Goal: Task Accomplishment & Management: Manage account settings

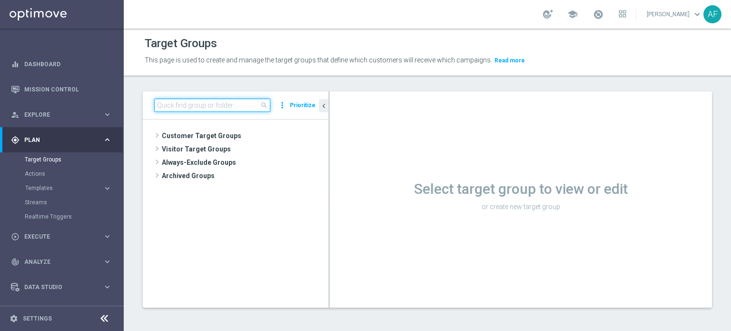
click at [206, 107] on input at bounding box center [212, 104] width 116 height 13
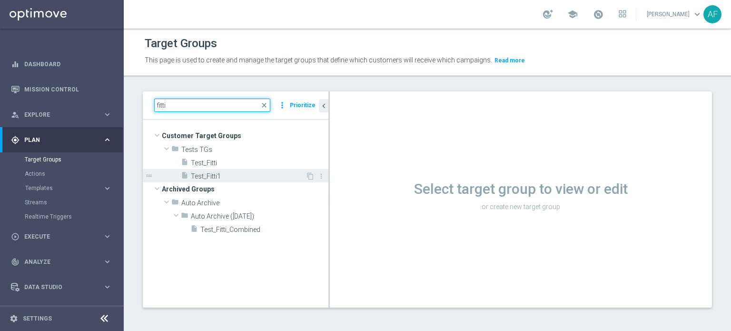
type input "fitti"
click at [227, 174] on span "Test_Fitti1" at bounding box center [248, 176] width 115 height 8
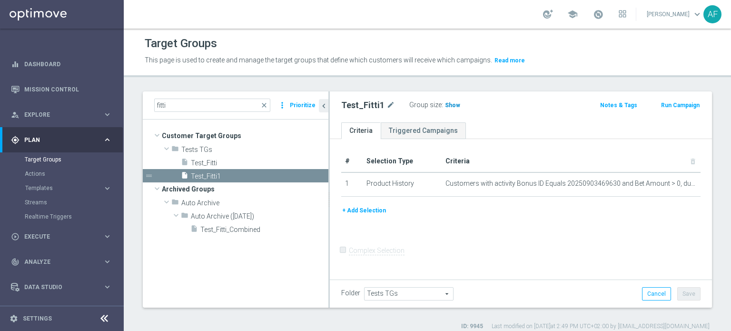
click at [451, 103] on span "Show" at bounding box center [452, 105] width 15 height 7
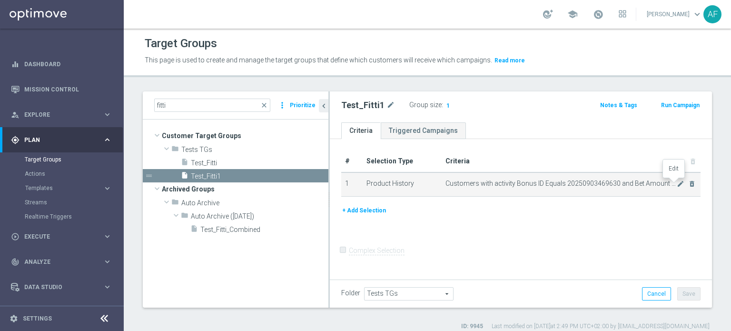
drag, startPoint x: 672, startPoint y: 184, endPoint x: 634, endPoint y: 184, distance: 38.1
click at [677, 185] on icon "mode_edit" at bounding box center [681, 184] width 8 height 8
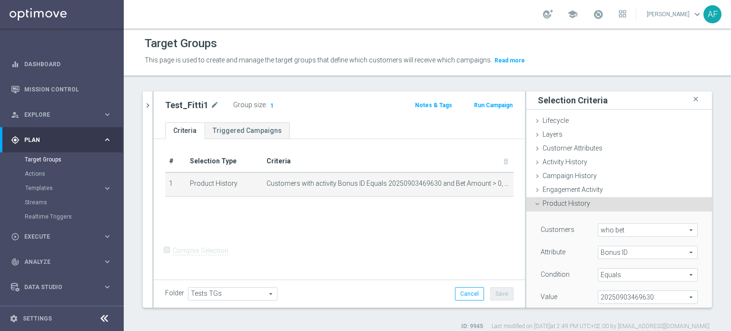
scroll to position [48, 0]
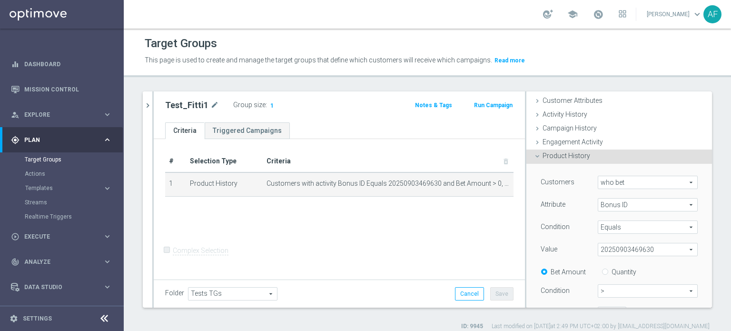
click at [610, 204] on span "Bonus ID" at bounding box center [647, 204] width 99 height 12
click at [574, 203] on div "Attribute" at bounding box center [561, 205] width 57 height 15
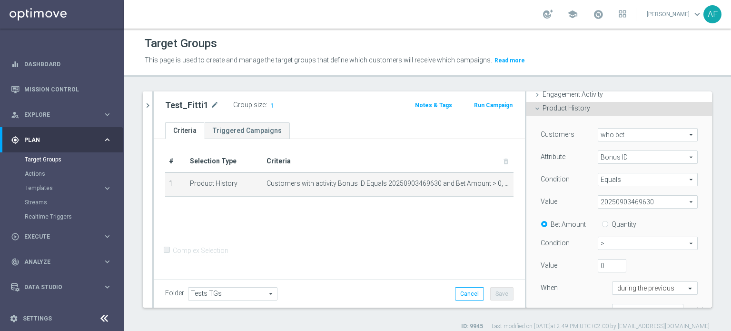
click at [611, 181] on span "Equals" at bounding box center [647, 179] width 99 height 12
click at [568, 191] on div "Customers who bet who bet arrow_drop_down search Attribute Bonus ID Bonus ID ar…" at bounding box center [618, 226] width 157 height 196
click at [613, 203] on span "20250903469630" at bounding box center [647, 202] width 99 height 12
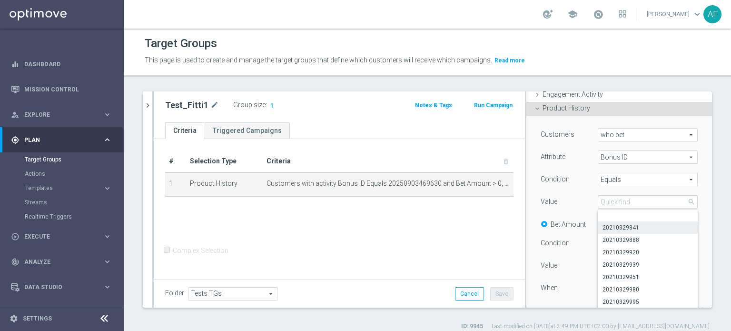
scroll to position [0, 0]
click at [573, 186] on div "Condition" at bounding box center [561, 180] width 57 height 15
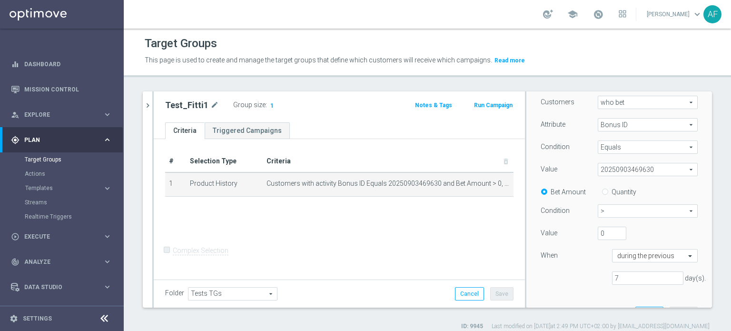
scroll to position [143, 0]
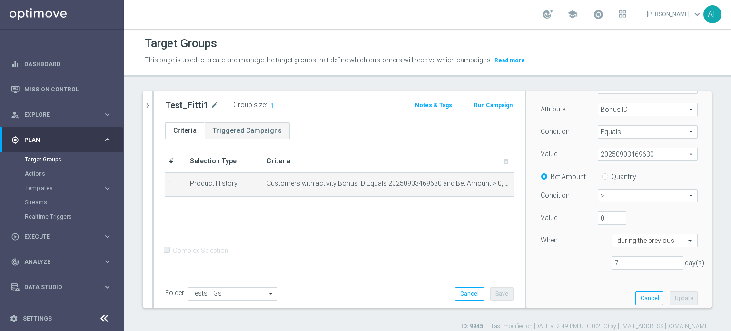
drag, startPoint x: 363, startPoint y: 208, endPoint x: 361, endPoint y: 149, distance: 58.6
click at [363, 208] on div "+ Add Selection" at bounding box center [339, 209] width 363 height 8
click at [635, 297] on button "Cancel" at bounding box center [649, 297] width 28 height 13
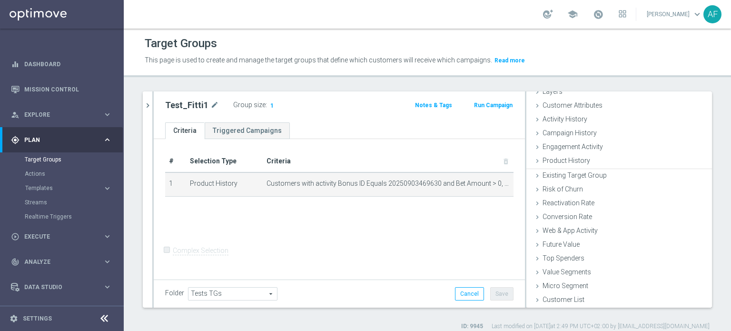
scroll to position [41, 0]
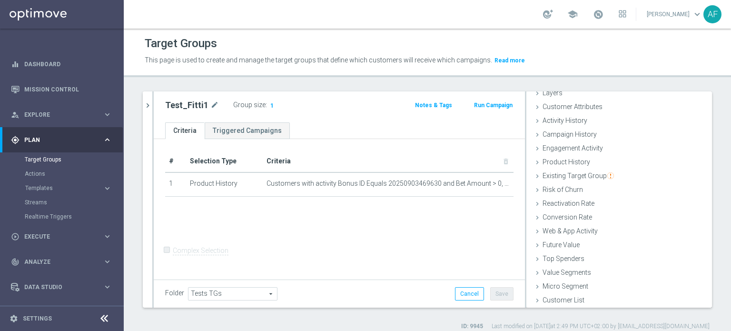
drag, startPoint x: 147, startPoint y: 101, endPoint x: 187, endPoint y: 107, distance: 40.8
click at [147, 101] on icon "chevron_right" at bounding box center [147, 105] width 9 height 9
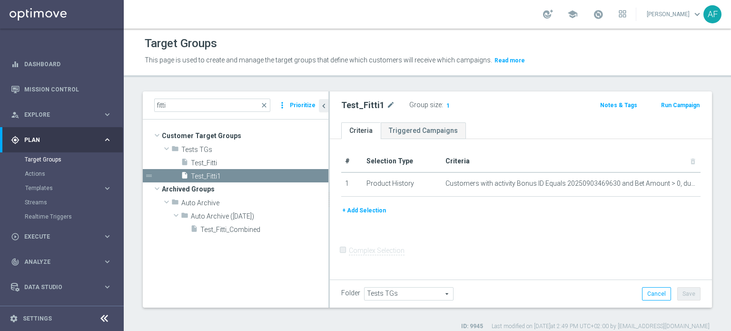
scroll to position [44, 0]
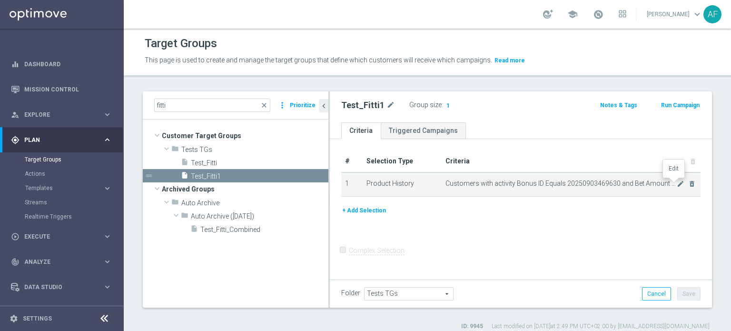
drag, startPoint x: 673, startPoint y: 184, endPoint x: 662, endPoint y: 187, distance: 11.6
click at [677, 184] on icon "mode_edit" at bounding box center [681, 184] width 8 height 8
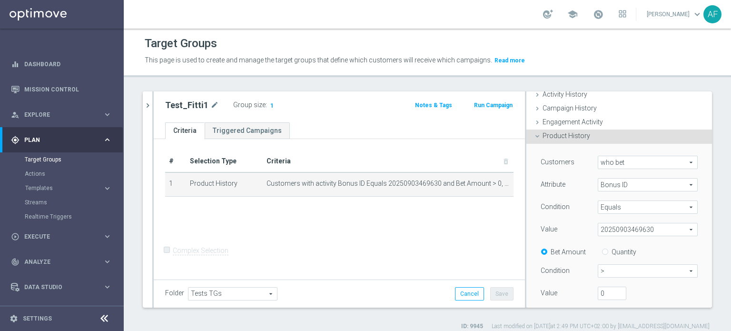
scroll to position [89, 0]
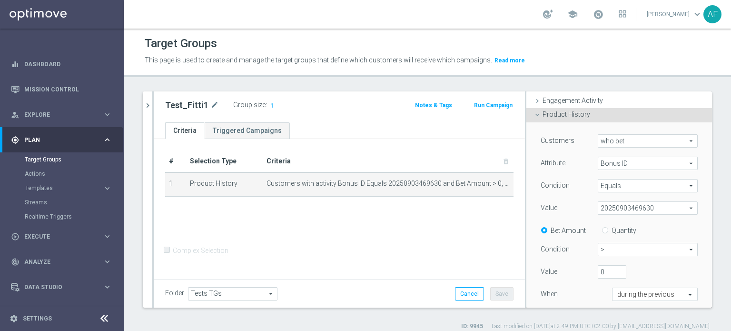
click at [623, 207] on span "20250903469630" at bounding box center [647, 208] width 99 height 12
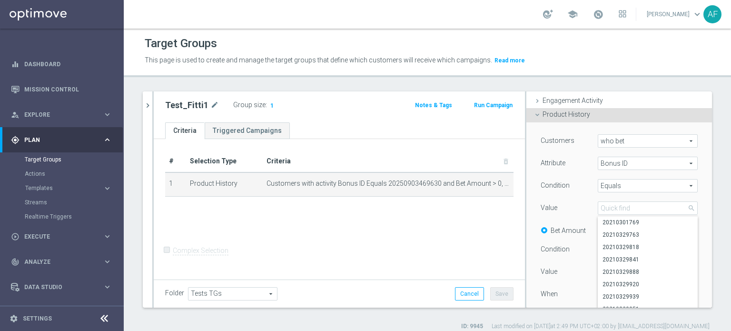
click at [567, 193] on div "Condition" at bounding box center [561, 186] width 57 height 15
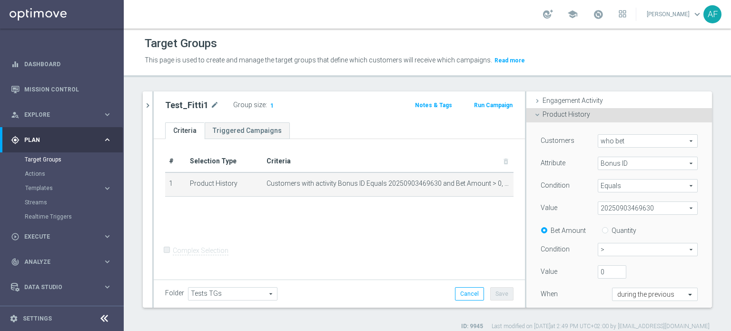
click at [632, 209] on span "20250903469630" at bounding box center [647, 208] width 99 height 12
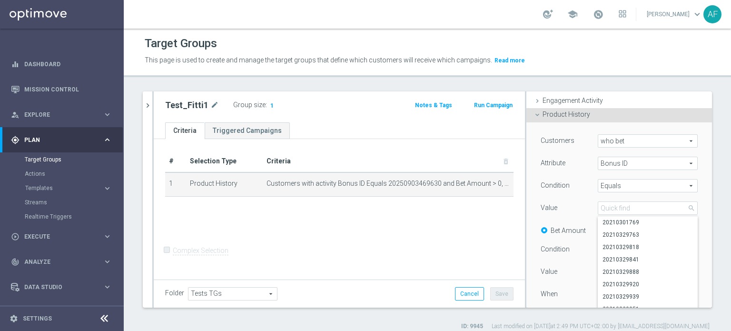
click at [569, 203] on div "Value" at bounding box center [561, 208] width 57 height 15
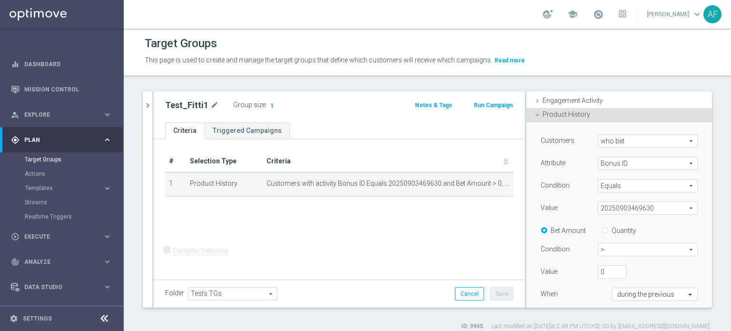
click at [569, 195] on div "Customers who bet who bet arrow_drop_down search Attribute Bonus ID Bonus ID ar…" at bounding box center [618, 232] width 157 height 196
click at [71, 139] on span "Plan" at bounding box center [63, 140] width 78 height 6
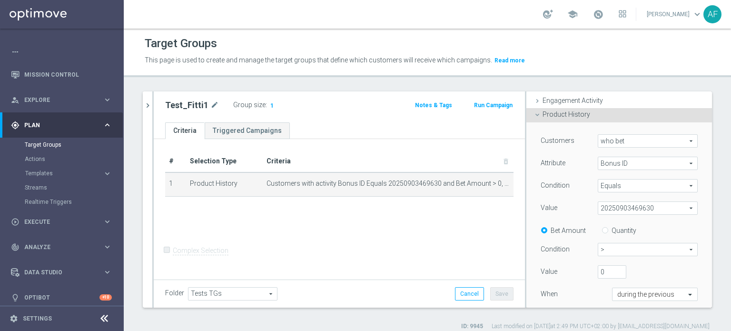
scroll to position [21, 0]
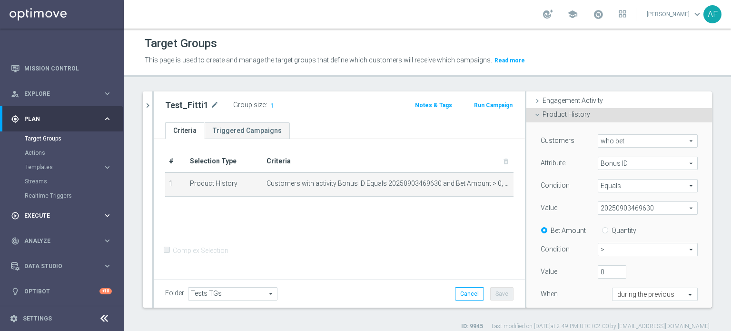
click at [60, 218] on div "play_circle_outline Execute" at bounding box center [57, 215] width 92 height 9
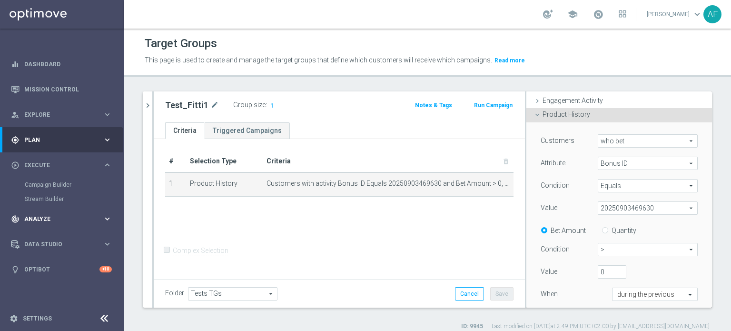
scroll to position [0, 0]
click at [51, 185] on link "Campaign Builder" at bounding box center [62, 185] width 74 height 8
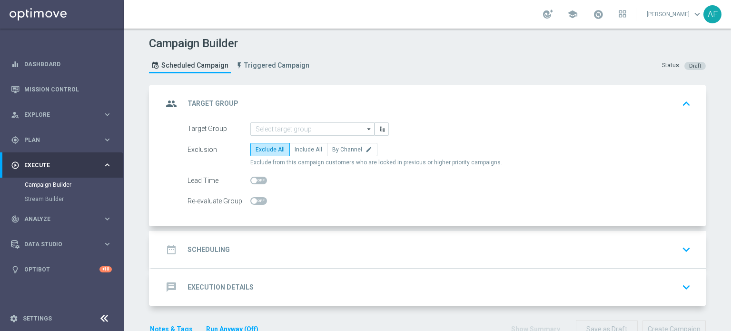
scroll to position [25, 0]
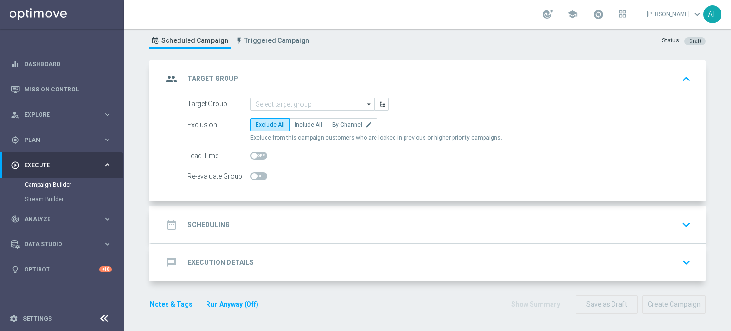
click at [354, 217] on div "date_range Scheduling keyboard_arrow_down" at bounding box center [428, 225] width 531 height 18
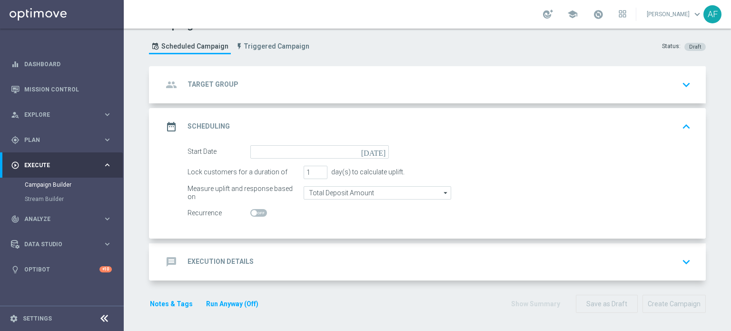
scroll to position [19, 0]
click at [354, 257] on div "message Execution Details keyboard_arrow_down" at bounding box center [428, 262] width 531 height 18
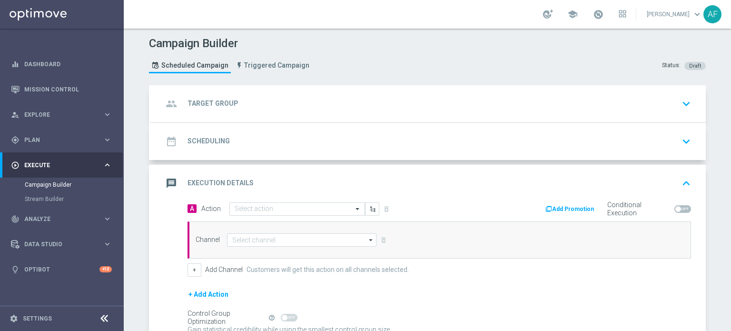
scroll to position [94, 0]
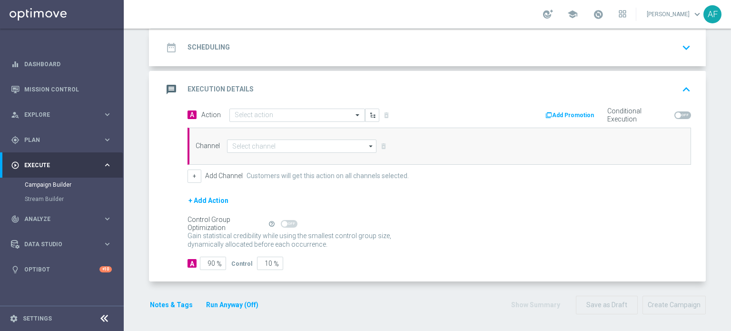
click at [575, 114] on button "Add Promotion" at bounding box center [570, 115] width 53 height 10
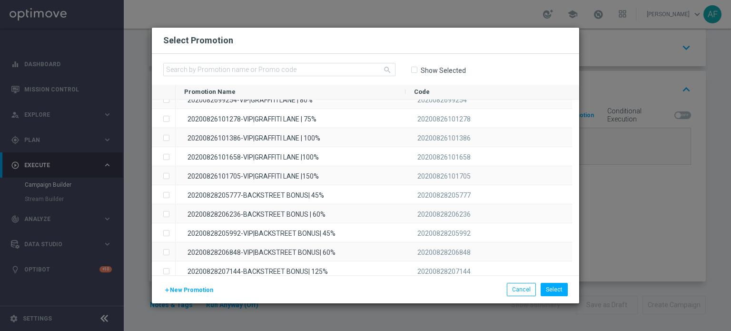
scroll to position [0, 0]
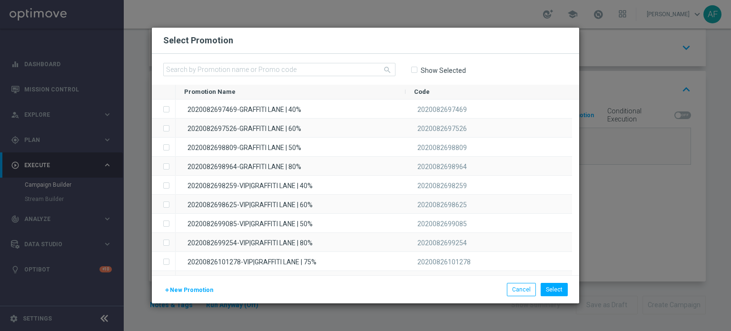
drag, startPoint x: 417, startPoint y: 108, endPoint x: 507, endPoint y: 67, distance: 99.2
click at [507, 67] on div "search Show Selected Promotion Name Code to" at bounding box center [365, 164] width 427 height 221
click at [507, 66] on div "search Show Selected" at bounding box center [365, 69] width 427 height 31
click at [524, 287] on button "Cancel" at bounding box center [521, 289] width 29 height 13
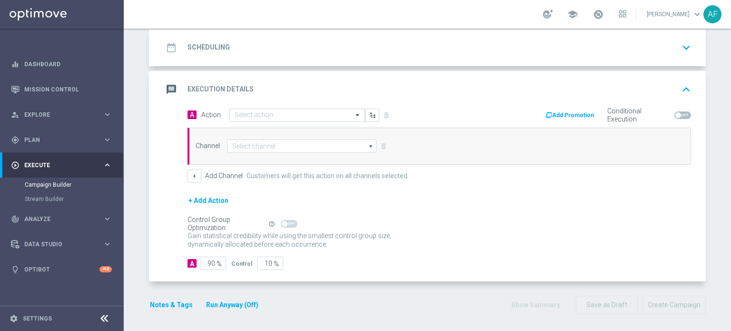
click at [581, 113] on button "Add Promotion" at bounding box center [570, 115] width 53 height 10
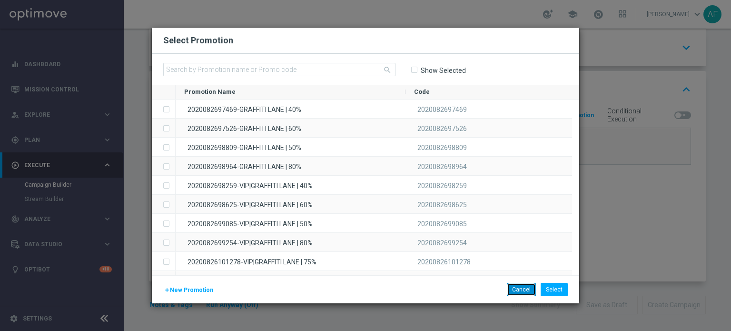
click at [522, 289] on button "Cancel" at bounding box center [521, 289] width 29 height 13
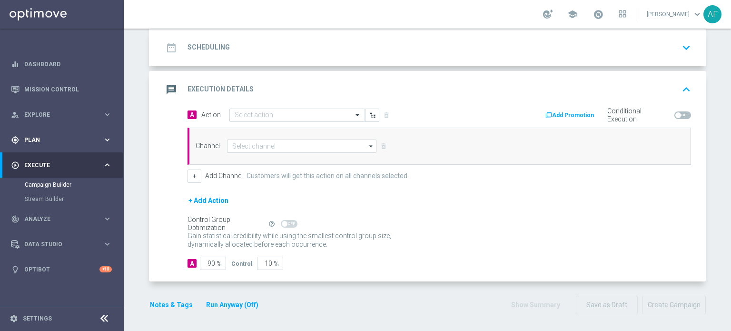
click at [74, 137] on span "Plan" at bounding box center [63, 140] width 78 height 6
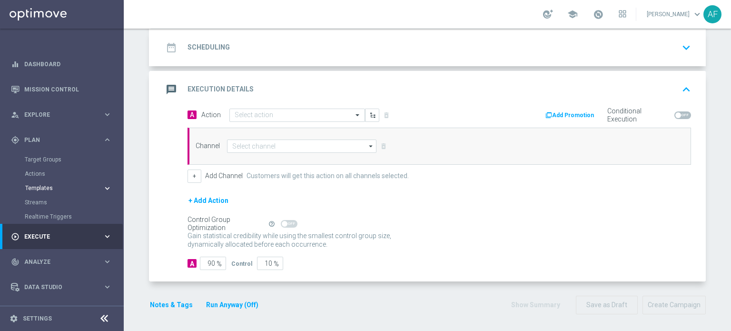
click at [53, 185] on span "Templates" at bounding box center [59, 188] width 68 height 6
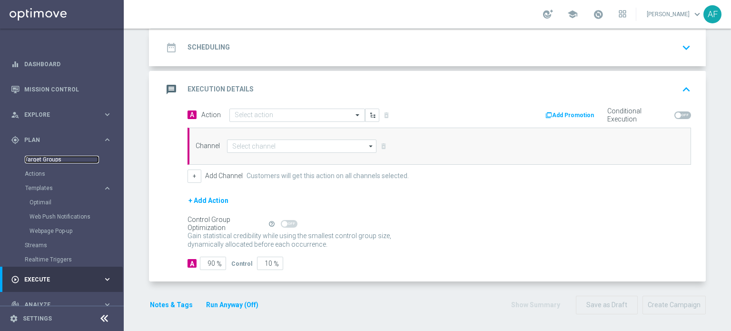
click at [46, 162] on link "Target Groups" at bounding box center [62, 160] width 74 height 8
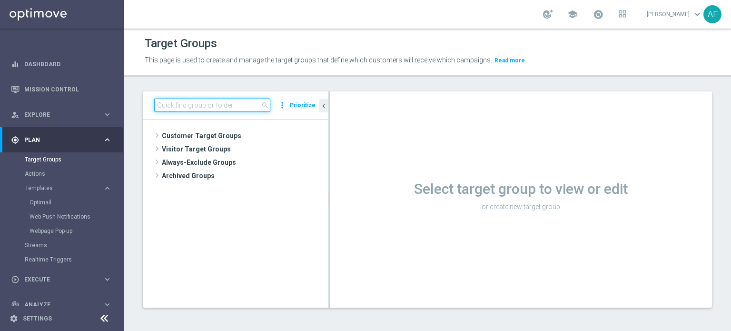
click at [212, 105] on input at bounding box center [212, 104] width 116 height 13
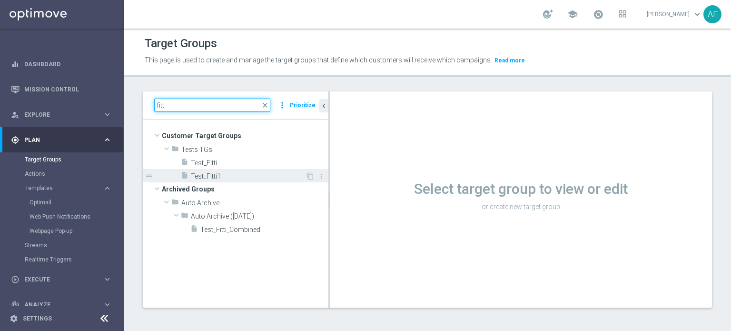
type input "fitt"
click at [250, 173] on span "Test_Fitti1" at bounding box center [248, 176] width 115 height 8
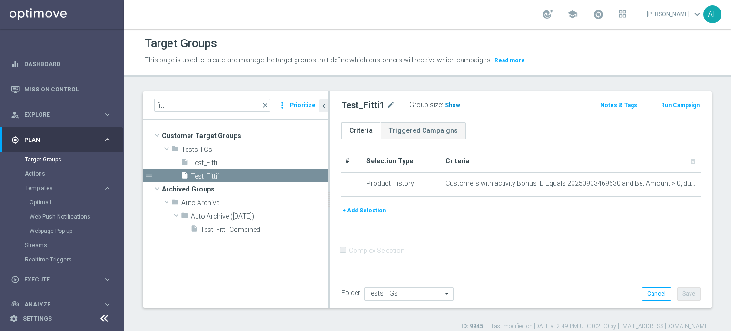
click at [452, 106] on span "Show" at bounding box center [452, 105] width 15 height 7
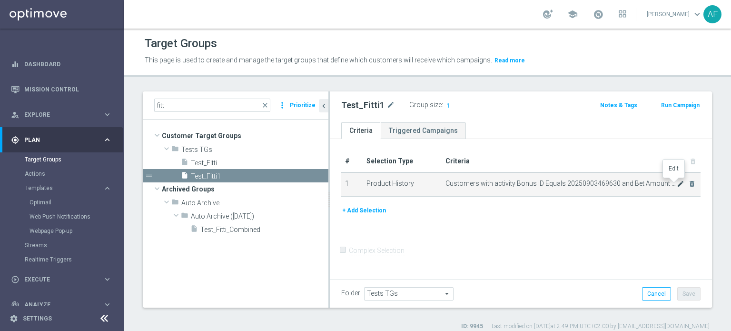
click at [677, 186] on icon "mode_edit" at bounding box center [681, 184] width 8 height 8
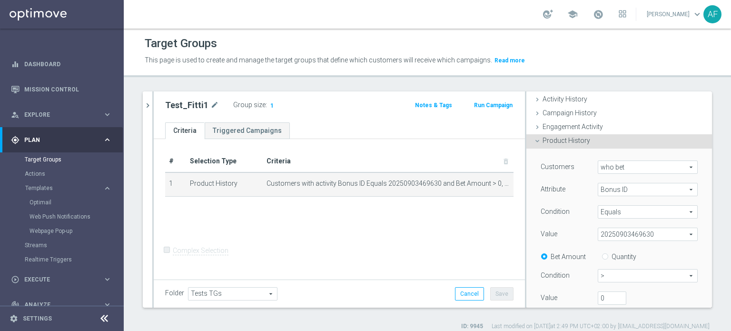
scroll to position [67, 0]
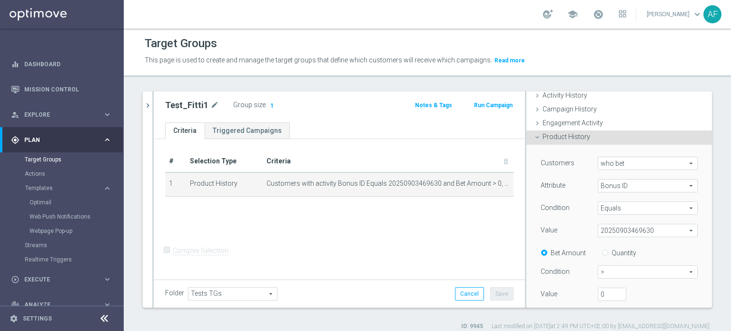
click at [626, 228] on span "20250903469630" at bounding box center [647, 230] width 99 height 12
click at [511, 213] on div "# Selection Type Criteria delete_forever 1 Product History Customers with activ…" at bounding box center [339, 208] width 371 height 139
click at [51, 144] on div "gps_fixed Plan keyboard_arrow_right" at bounding box center [61, 139] width 123 height 25
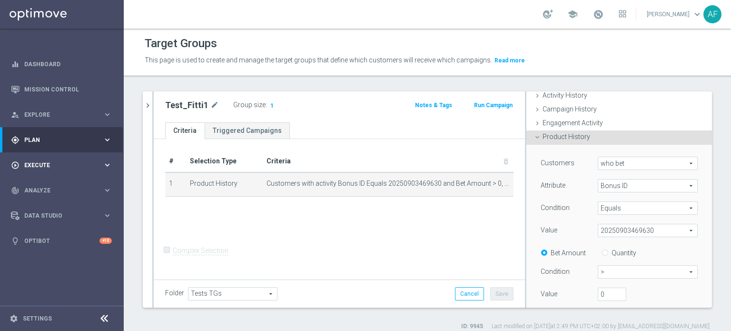
click at [48, 161] on div "play_circle_outline Execute" at bounding box center [57, 165] width 92 height 9
click at [507, 9] on div "school [PERSON_NAME] keyboard_arrow_down AF" at bounding box center [427, 14] width 607 height 29
click at [641, 233] on span "20250903469630" at bounding box center [647, 230] width 99 height 12
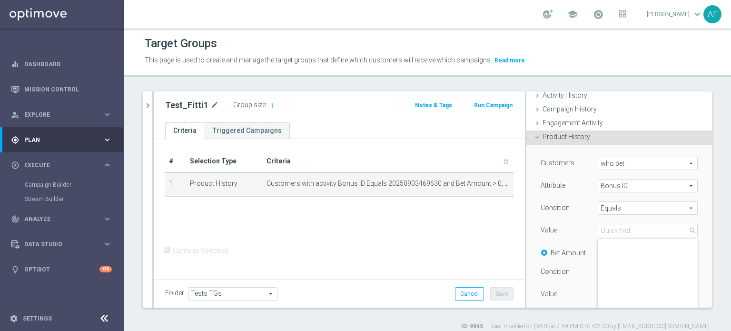
scroll to position [0, 0]
click at [686, 184] on div "Bonus ID Bonus ID arrow_drop_down search" at bounding box center [647, 185] width 114 height 13
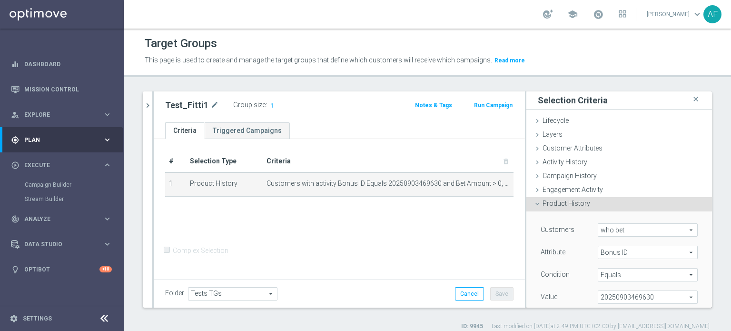
click at [639, 201] on div "Product History done" at bounding box center [619, 204] width 186 height 14
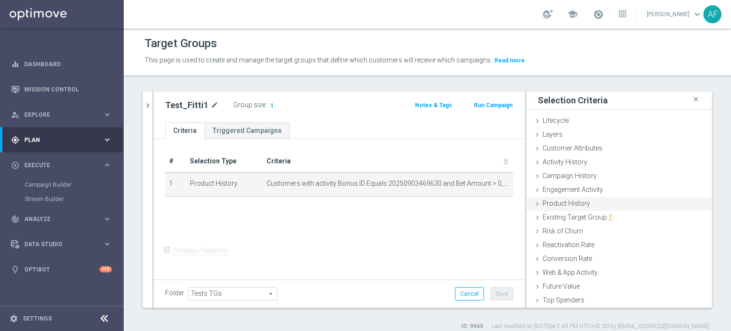
click at [639, 201] on div "Product History done" at bounding box center [619, 204] width 186 height 14
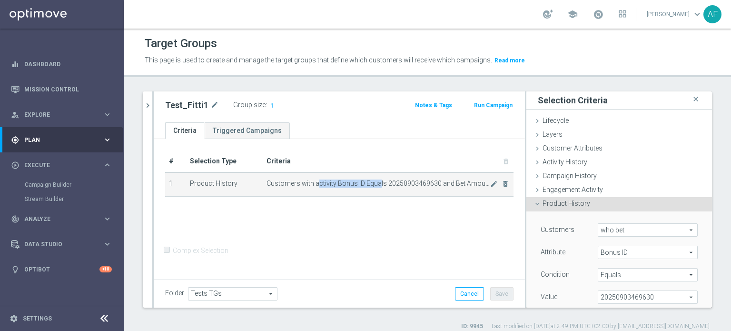
drag, startPoint x: 314, startPoint y: 181, endPoint x: 375, endPoint y: 177, distance: 61.0
click at [376, 182] on span "Customers with activity Bonus ID Equals 20250903469630 and Bet Amount > 0, duri…" at bounding box center [378, 183] width 224 height 8
click at [347, 179] on span "Customers with activity Bonus ID Equals 20250903469630 and Bet Amount > 0, duri…" at bounding box center [378, 183] width 224 height 8
drag, startPoint x: 331, startPoint y: 180, endPoint x: 395, endPoint y: 186, distance: 64.5
click at [395, 186] on span "Customers with activity Bonus ID Equals 20250903469630 and Bet Amount > 0, duri…" at bounding box center [378, 183] width 224 height 8
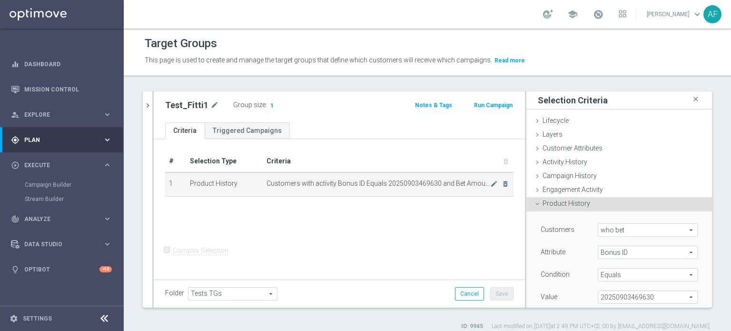
click at [396, 179] on span "Customers with activity Bonus ID Equals 20250903469630 and Bet Amount > 0, duri…" at bounding box center [378, 183] width 224 height 8
click at [372, 17] on div "school [PERSON_NAME] keyboard_arrow_down AF" at bounding box center [427, 14] width 607 height 29
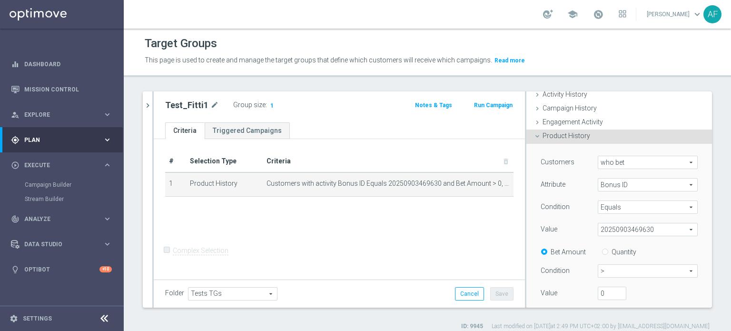
scroll to position [95, 0]
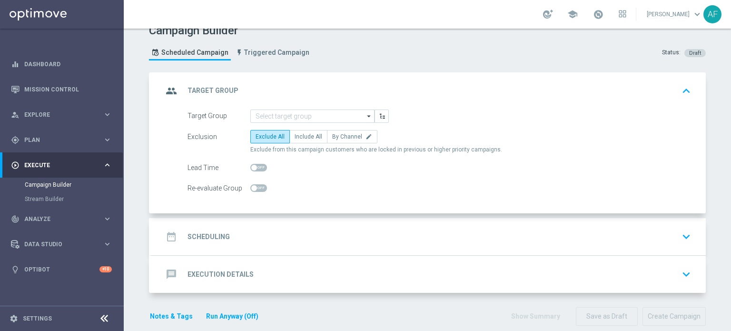
scroll to position [25, 0]
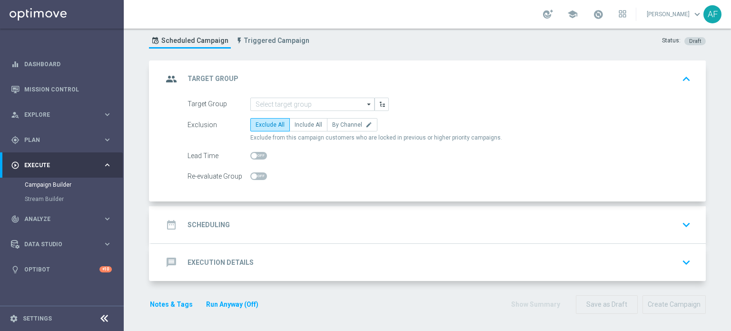
click at [330, 245] on div "message Execution Details keyboard_arrow_down" at bounding box center [428, 262] width 554 height 37
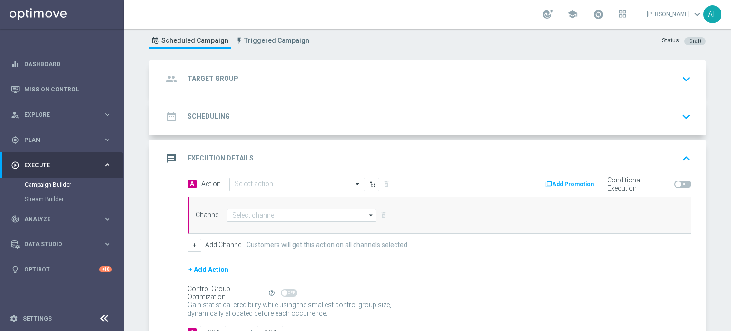
scroll to position [94, 0]
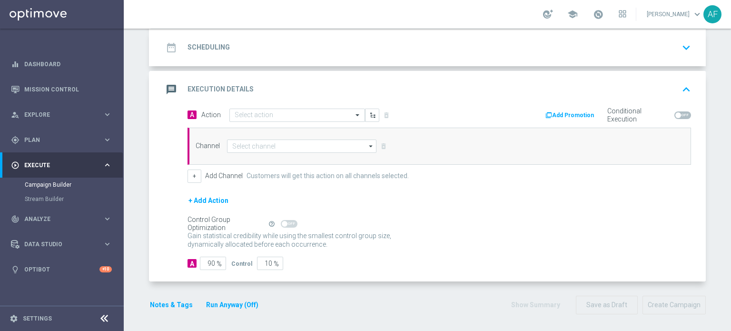
click at [583, 114] on button "Add Promotion" at bounding box center [570, 115] width 53 height 10
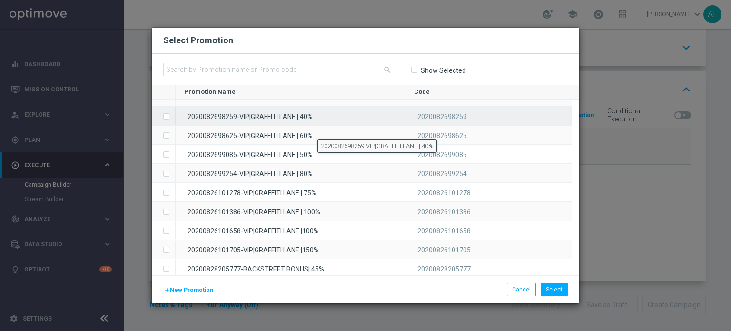
scroll to position [0, 0]
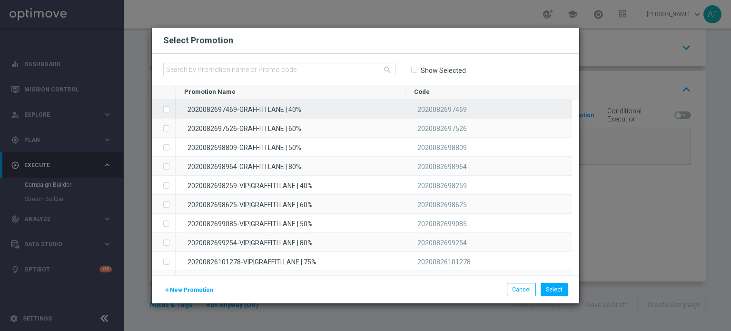
drag, startPoint x: 417, startPoint y: 110, endPoint x: 474, endPoint y: 108, distance: 57.1
click at [474, 108] on div "2020082697469" at bounding box center [488, 108] width 167 height 19
click at [172, 108] on label "Press SPACE to deselect this row." at bounding box center [173, 110] width 3 height 9
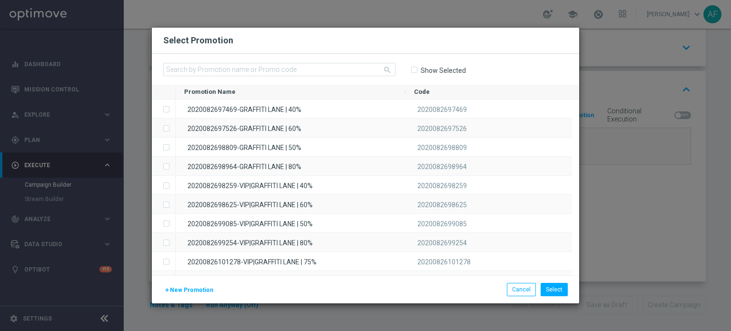
drag, startPoint x: 418, startPoint y: 109, endPoint x: 271, endPoint y: 79, distance: 150.5
click at [271, 79] on div "search Show Selected Promotion Name Code to" at bounding box center [365, 164] width 427 height 221
click at [521, 291] on button "Cancel" at bounding box center [521, 289] width 29 height 13
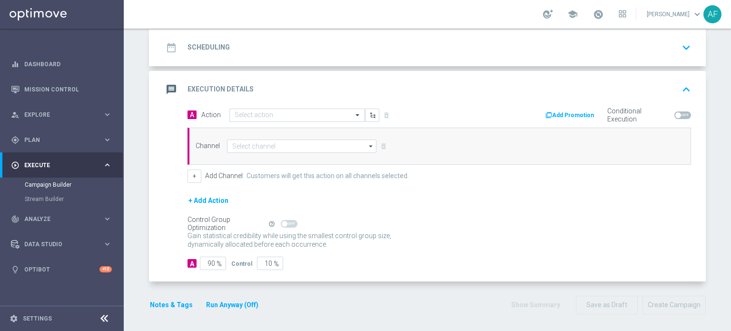
click at [331, 13] on div "school [PERSON_NAME] keyboard_arrow_down AF" at bounding box center [427, 14] width 607 height 29
click at [583, 112] on button "Add Promotion" at bounding box center [570, 115] width 53 height 10
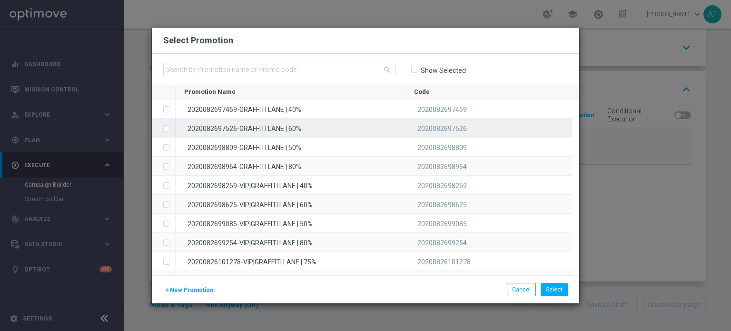
drag, startPoint x: 414, startPoint y: 108, endPoint x: 470, endPoint y: 134, distance: 62.1
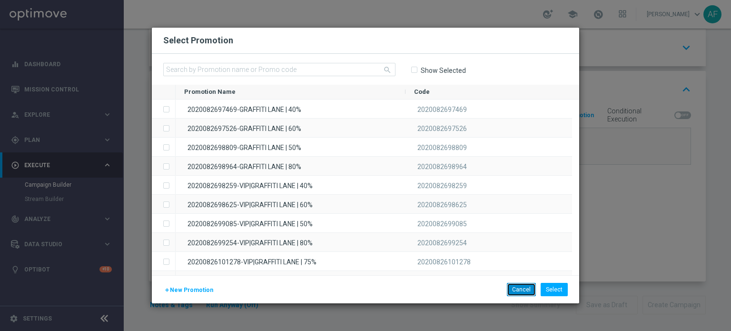
click at [522, 287] on button "Cancel" at bounding box center [521, 289] width 29 height 13
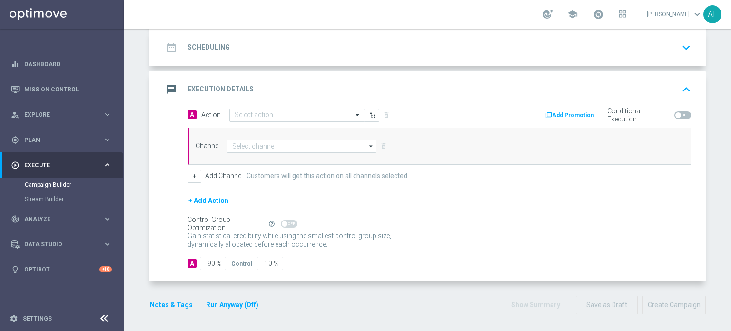
click at [569, 113] on button "Add Promotion" at bounding box center [570, 115] width 53 height 10
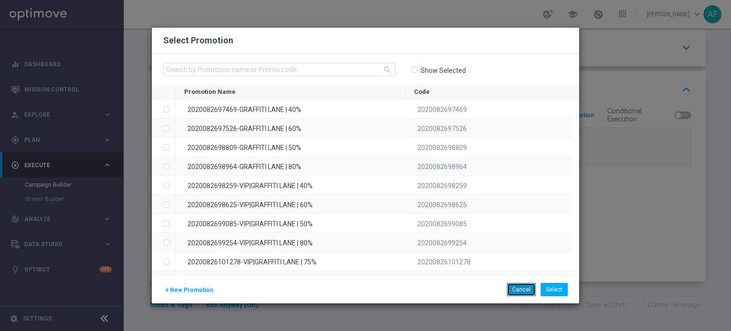
click at [530, 289] on button "Cancel" at bounding box center [521, 289] width 29 height 13
